Goal: Information Seeking & Learning: Learn about a topic

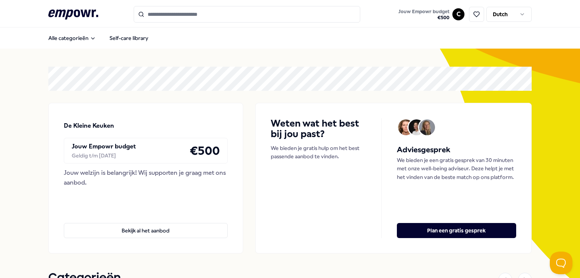
click at [157, 16] on input "Search for products, categories or subcategories" at bounding box center [247, 14] width 226 height 17
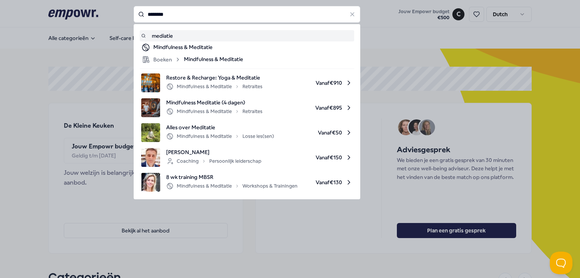
type input "********"
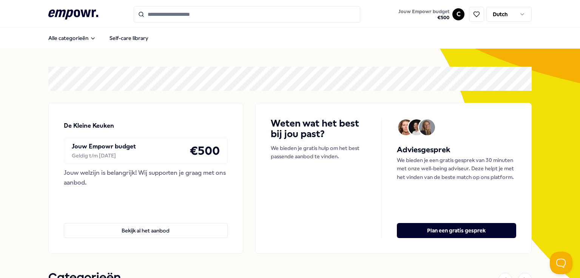
type input "********"
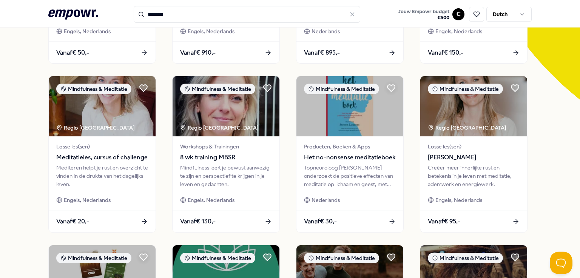
scroll to position [189, 0]
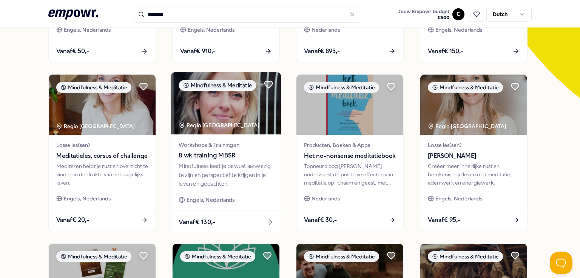
click at [226, 162] on div "Workshops & Trainingen 8 wk training MBSR Mindfulness leert je bewust aanwezig …" at bounding box center [226, 173] width 110 height 76
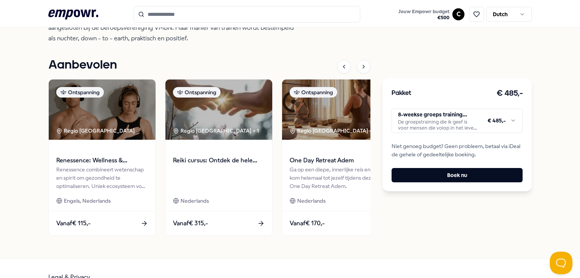
scroll to position [350, 0]
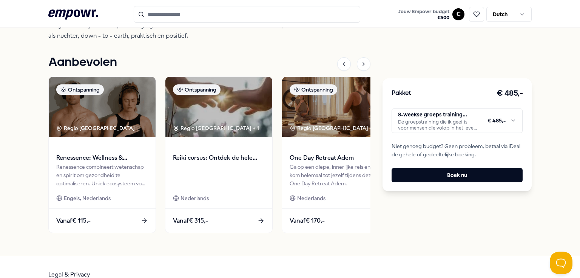
click at [468, 120] on html ".empowr-logo_svg__cls-1{fill:#03032f} Jouw Empowr budget € 500 C Dutch Alle cat…" at bounding box center [290, 139] width 580 height 278
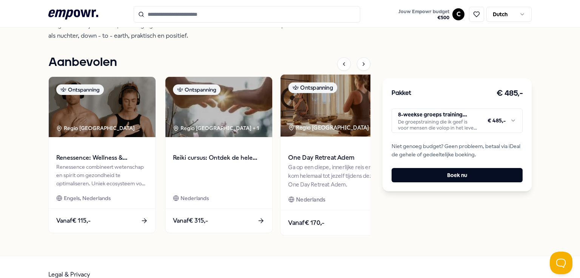
click at [322, 129] on html ".empowr-logo_svg__cls-1{fill:#03032f} Jouw Empowr budget € 500 C Dutch Alle cat…" at bounding box center [290, 139] width 580 height 278
click at [321, 129] on div "Regio [GEOGRAPHIC_DATA] + 1" at bounding box center [332, 127] width 89 height 9
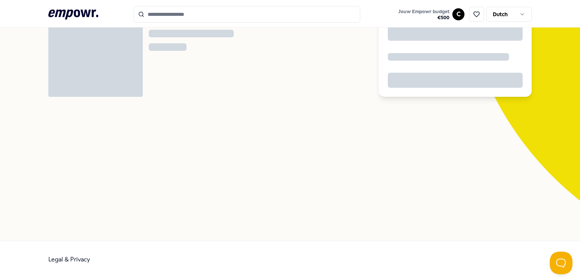
scroll to position [48, 0]
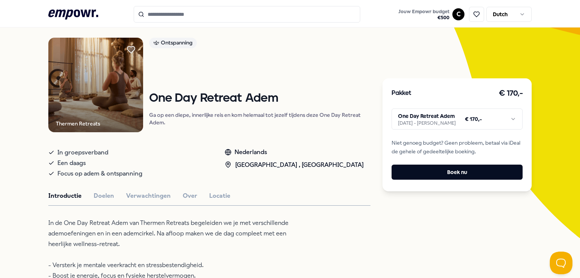
click at [227, 196] on div "Introductie Doelen Verwachtingen Over Locatie" at bounding box center [209, 196] width 322 height 10
click at [220, 195] on button "Locatie" at bounding box center [219, 196] width 21 height 10
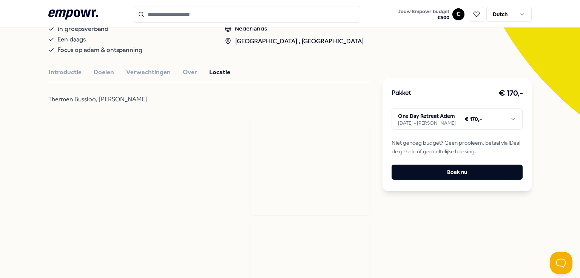
scroll to position [162, 0]
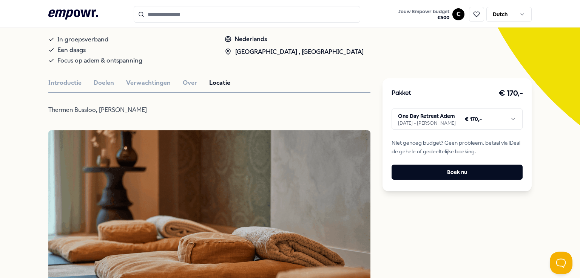
click at [474, 117] on html ".empowr-logo_svg__cls-1{fill:#03032f} Jouw Empowr budget € 500 C Dutch Alle cat…" at bounding box center [290, 139] width 580 height 278
click at [76, 81] on html ".empowr-logo_svg__cls-1{fill:#03032f} Jouw Empowr budget € 500 C Dutch Alle cat…" at bounding box center [290, 139] width 580 height 278
click at [73, 80] on button "Introductie" at bounding box center [64, 83] width 33 height 10
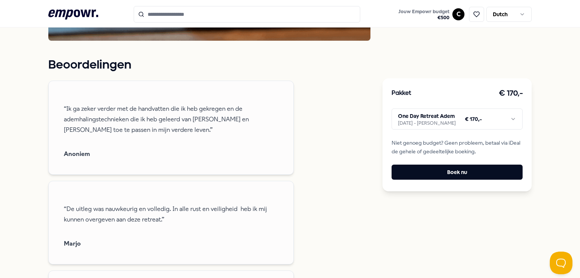
scroll to position [388, 0]
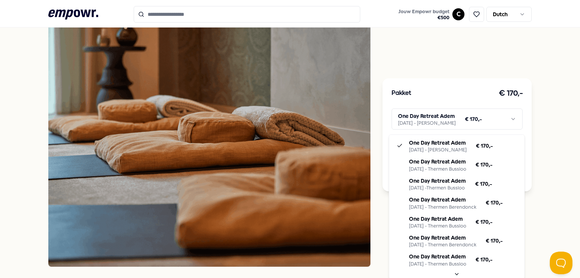
click at [432, 122] on html ".empowr-logo_svg__cls-1{fill:#03032f} Jouw Empowr budget € 500 C Dutch Alle cat…" at bounding box center [290, 139] width 580 height 278
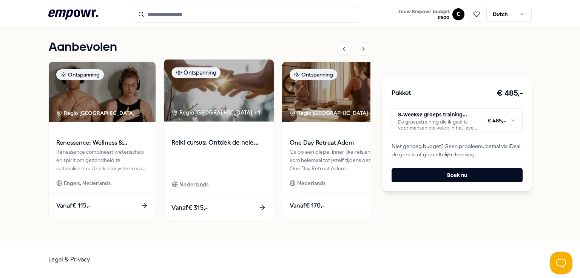
scroll to position [365, 0]
click at [222, 144] on span "Reiki cursus: Ontdek de hele kracht van [PERSON_NAME]" at bounding box center [218, 143] width 94 height 10
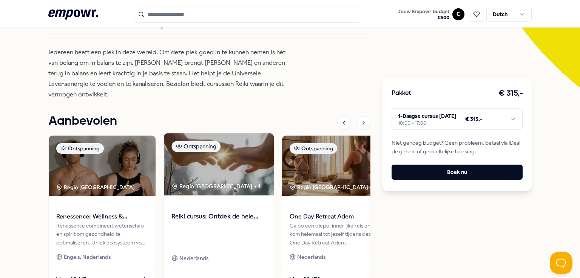
scroll to position [237, 0]
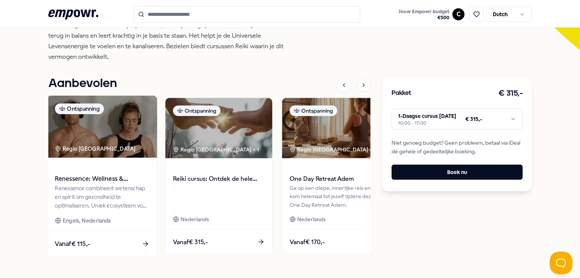
click at [108, 184] on span "Renessence: Wellness & Mindfulness" at bounding box center [102, 179] width 94 height 10
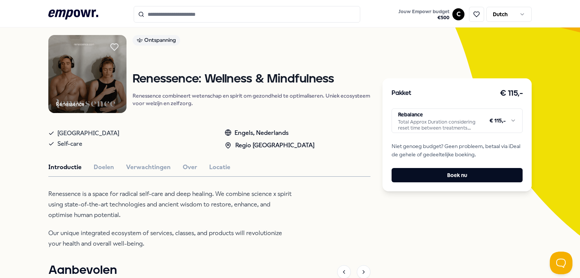
scroll to position [48, 0]
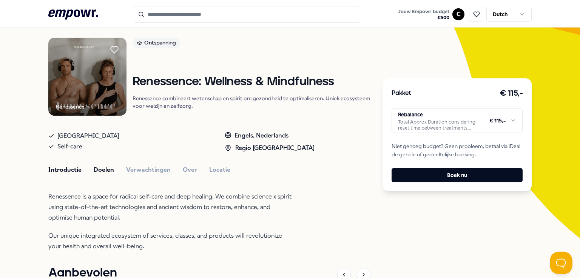
click at [97, 173] on button "Doelen" at bounding box center [104, 170] width 20 height 10
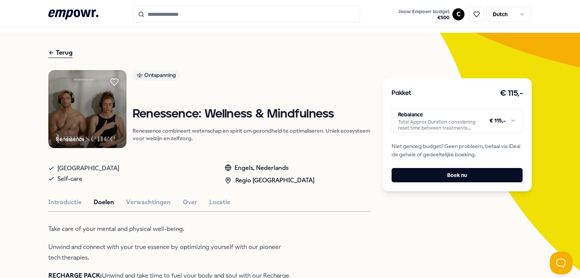
scroll to position [11, 0]
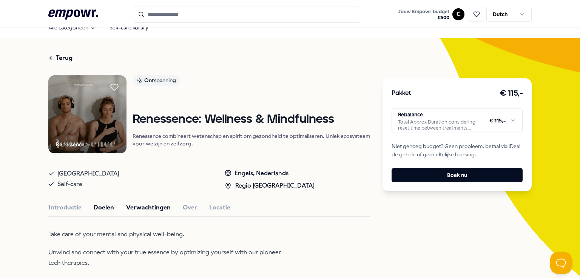
click at [157, 205] on button "Verwachtingen" at bounding box center [148, 208] width 45 height 10
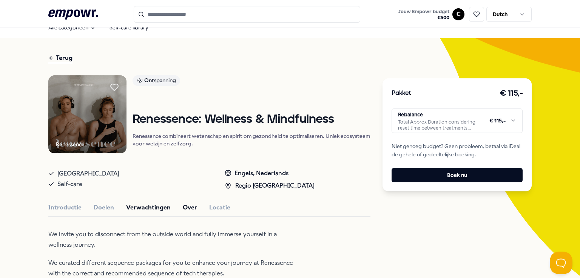
click at [187, 208] on button "Over" at bounding box center [190, 208] width 14 height 10
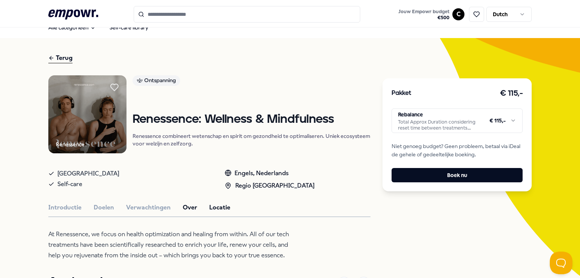
click at [210, 210] on button "Locatie" at bounding box center [219, 208] width 21 height 10
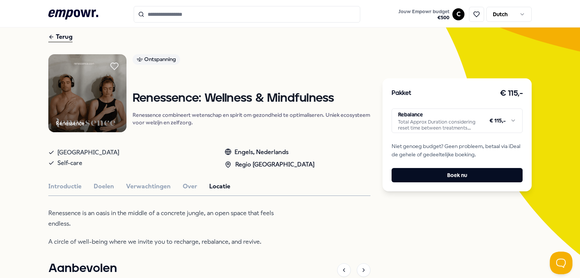
scroll to position [86, 0]
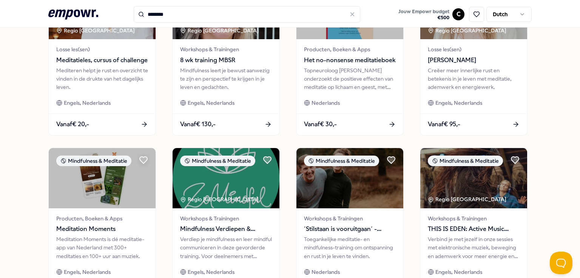
scroll to position [377, 0]
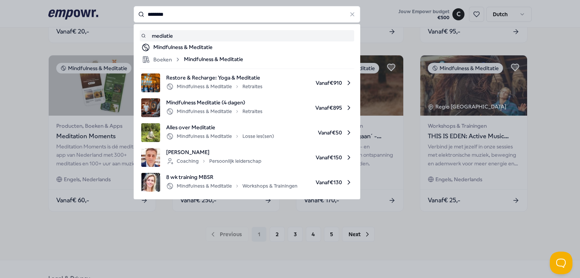
drag, startPoint x: 178, startPoint y: 14, endPoint x: 112, endPoint y: 12, distance: 65.7
click at [134, 12] on div "******** mediatie Mindfulness & Meditatie Boeken Mindfulness & Meditatie Restor…" at bounding box center [247, 14] width 226 height 17
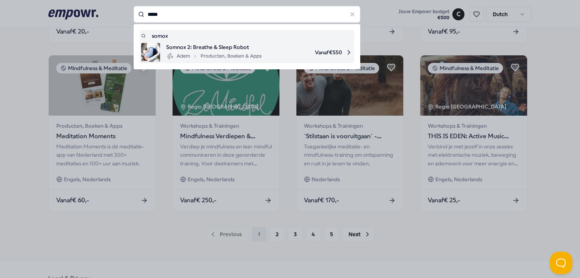
click at [211, 48] on span "Somnox 2: Breathe & Sleep Robot" at bounding box center [213, 47] width 95 height 8
type input "*****"
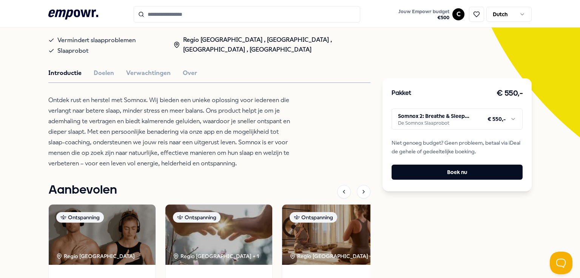
scroll to position [162, 0]
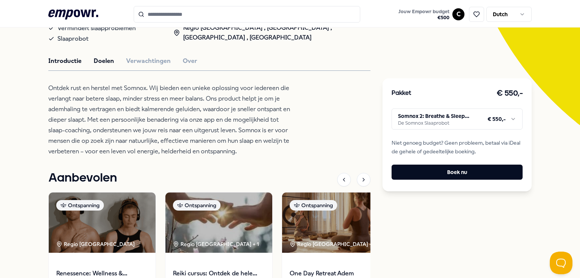
click at [102, 58] on button "Doelen" at bounding box center [104, 61] width 20 height 10
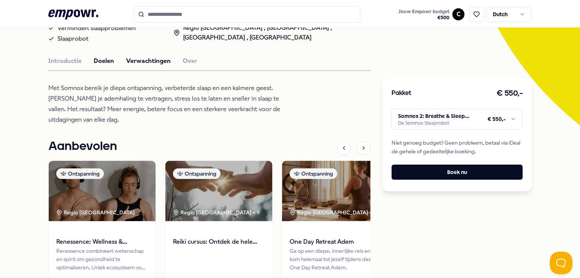
click at [131, 62] on button "Verwachtingen" at bounding box center [148, 61] width 45 height 10
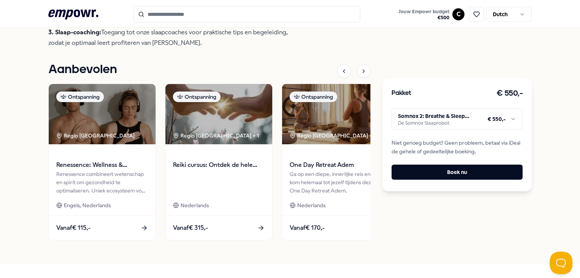
scroll to position [325, 0]
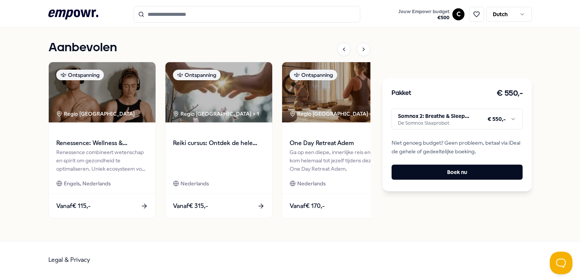
click at [438, 122] on html ".empowr-logo_svg__cls-1{fill:#03032f} Jouw Empowr budget € 500 C Dutch Alle cat…" at bounding box center [290, 139] width 580 height 278
